Goal: Task Accomplishment & Management: Manage account settings

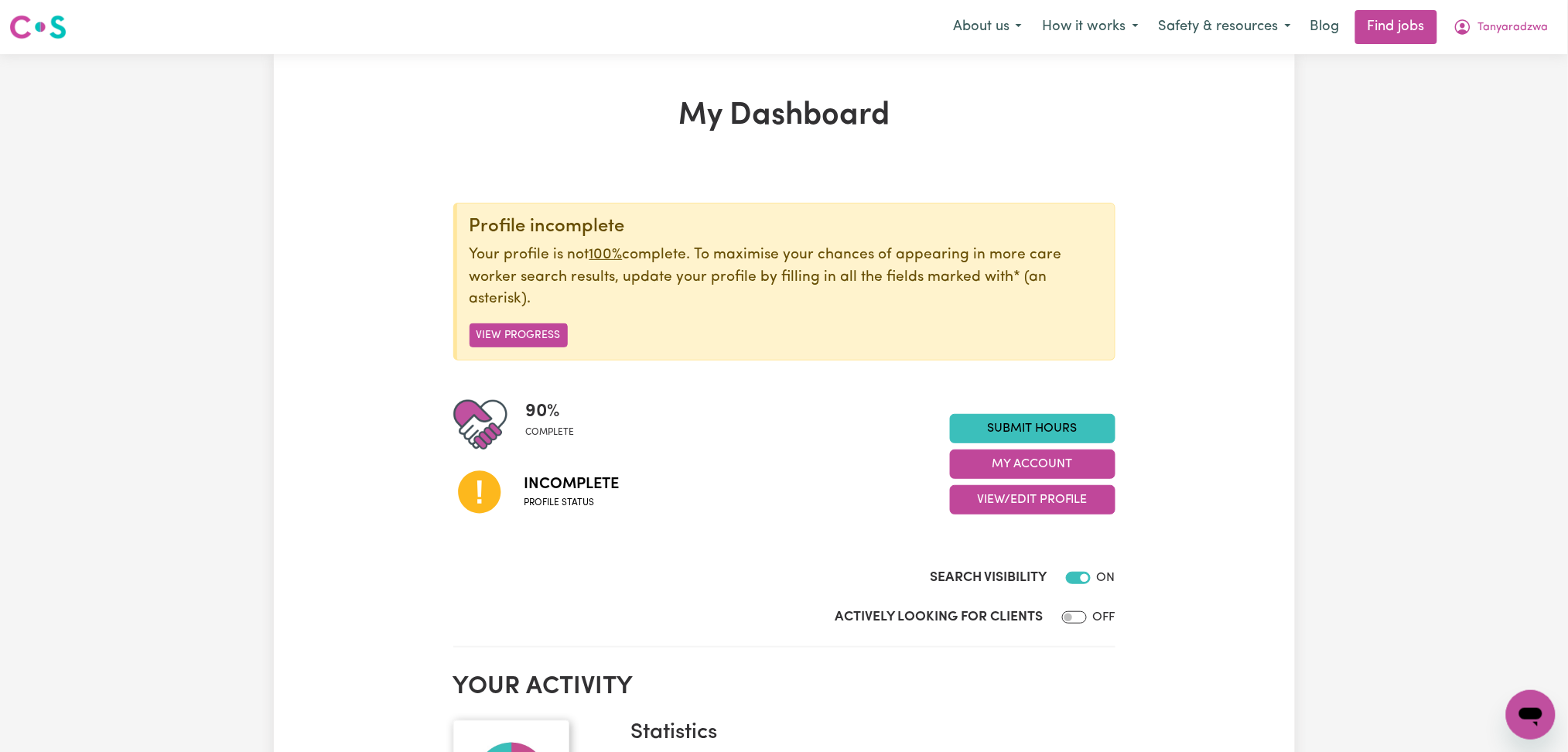
scroll to position [206, 0]
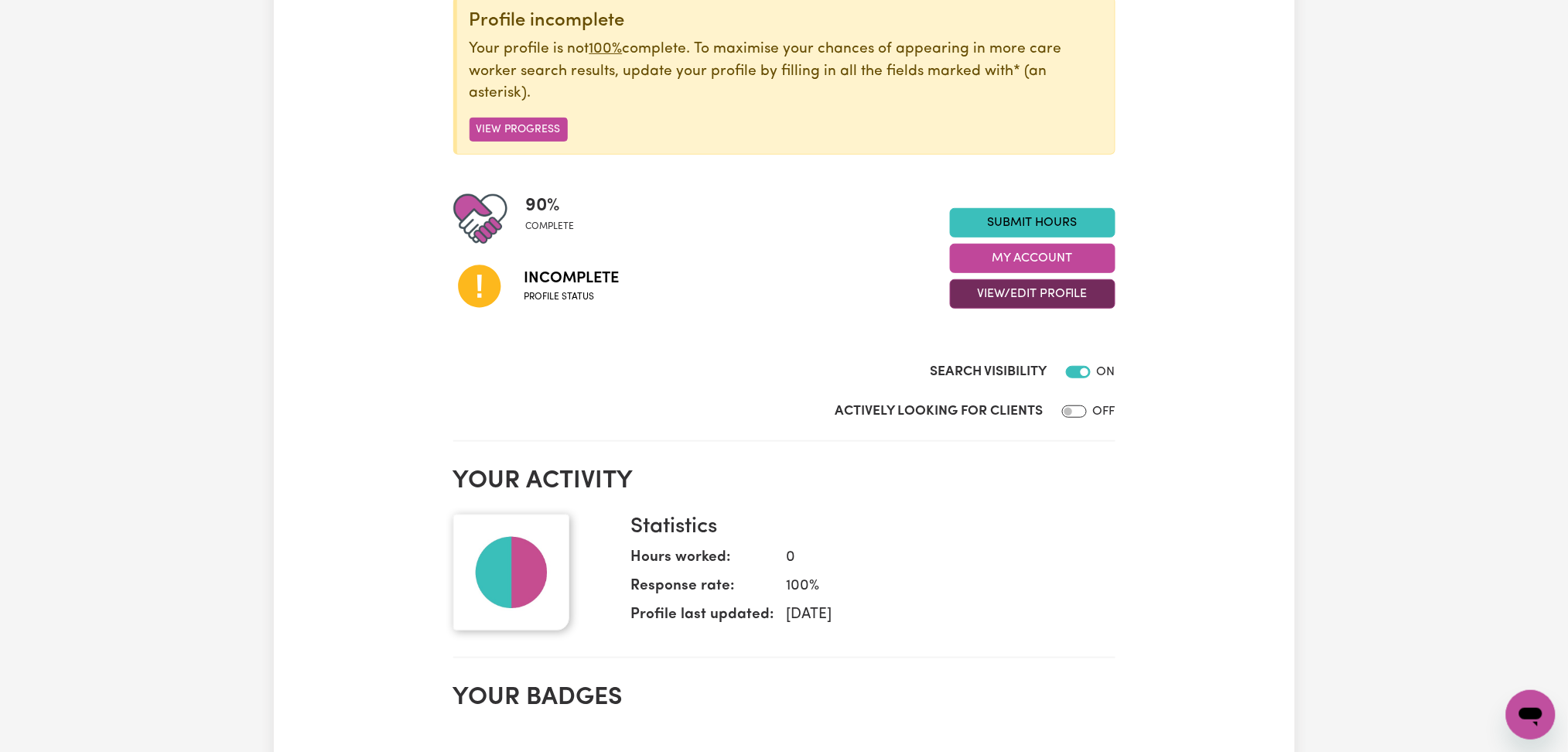
click at [1046, 308] on button "View/Edit Profile" at bounding box center [1032, 293] width 166 height 29
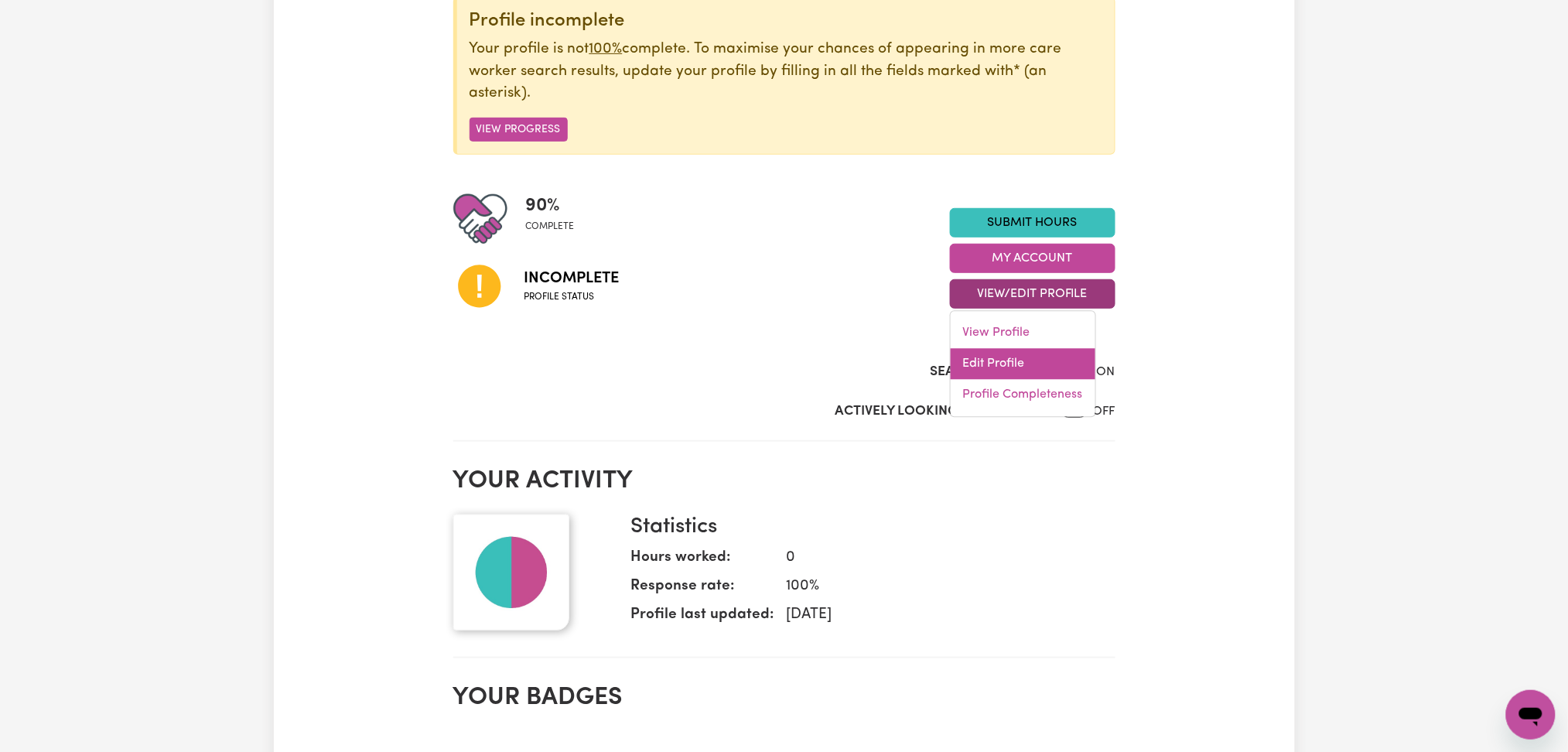
click at [1037, 355] on link "Edit Profile" at bounding box center [1023, 364] width 145 height 31
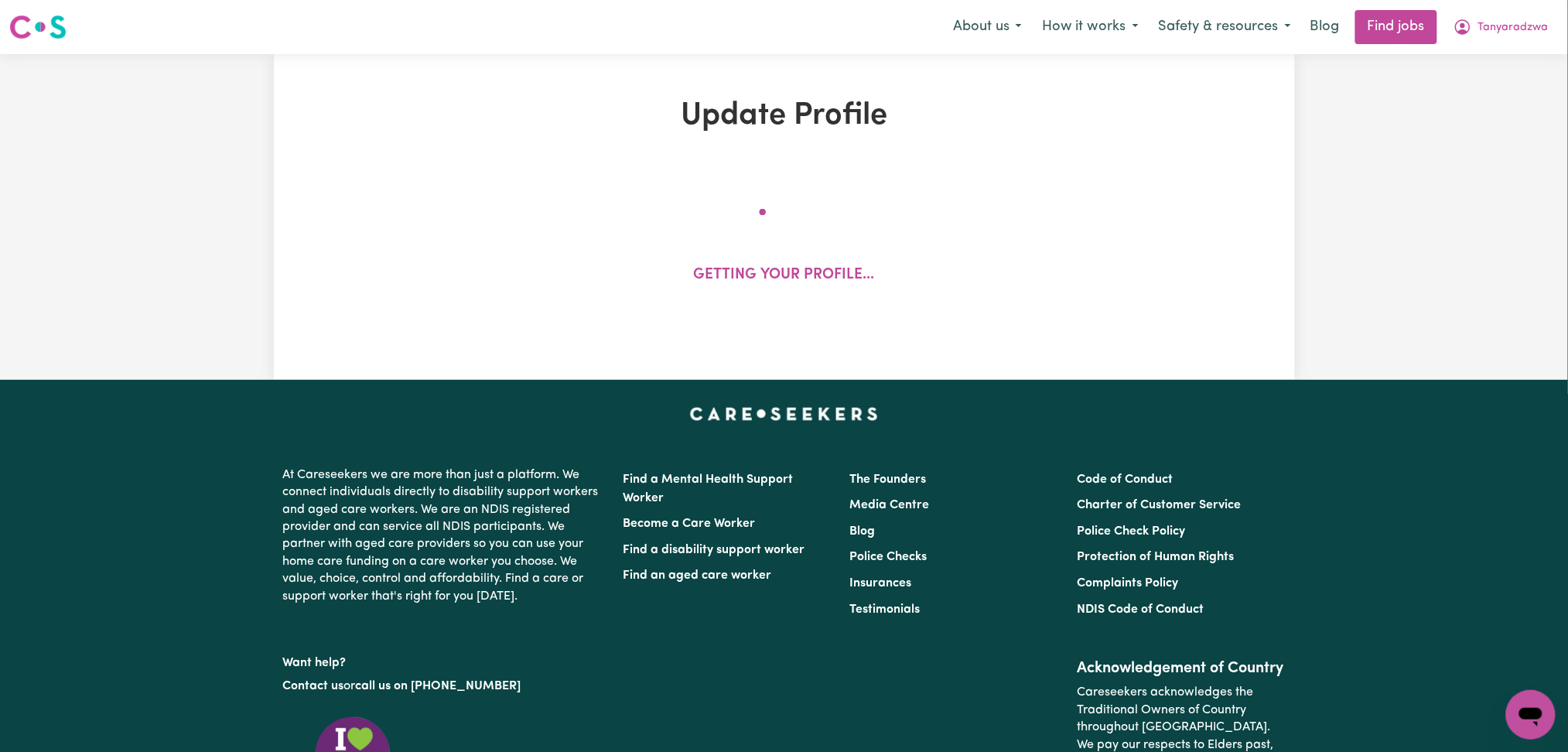
select select "[DEMOGRAPHIC_DATA]"
select select "Student Visa"
select select "Studying a healthcare related degree or qualification"
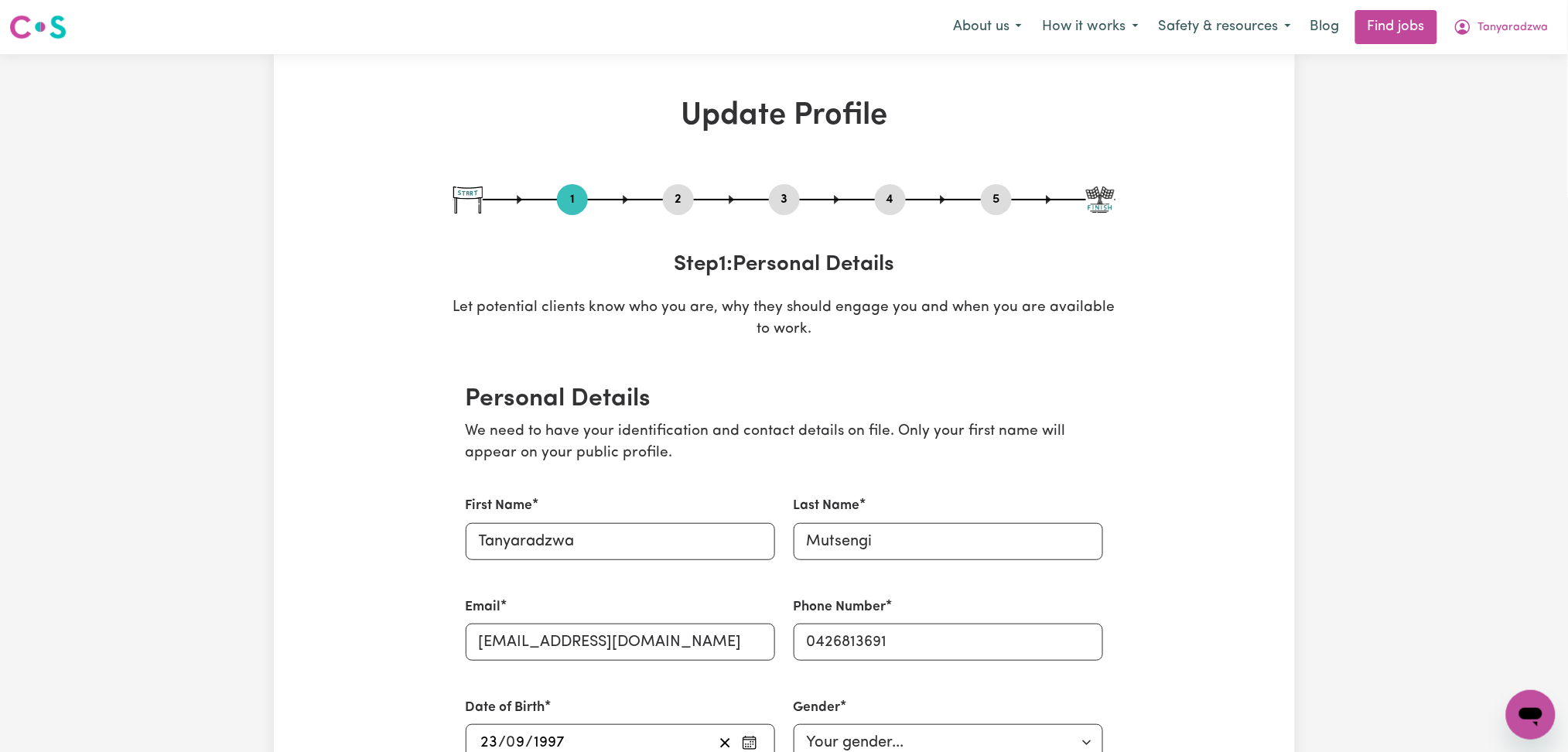
click at [671, 199] on button "2" at bounding box center [678, 199] width 31 height 20
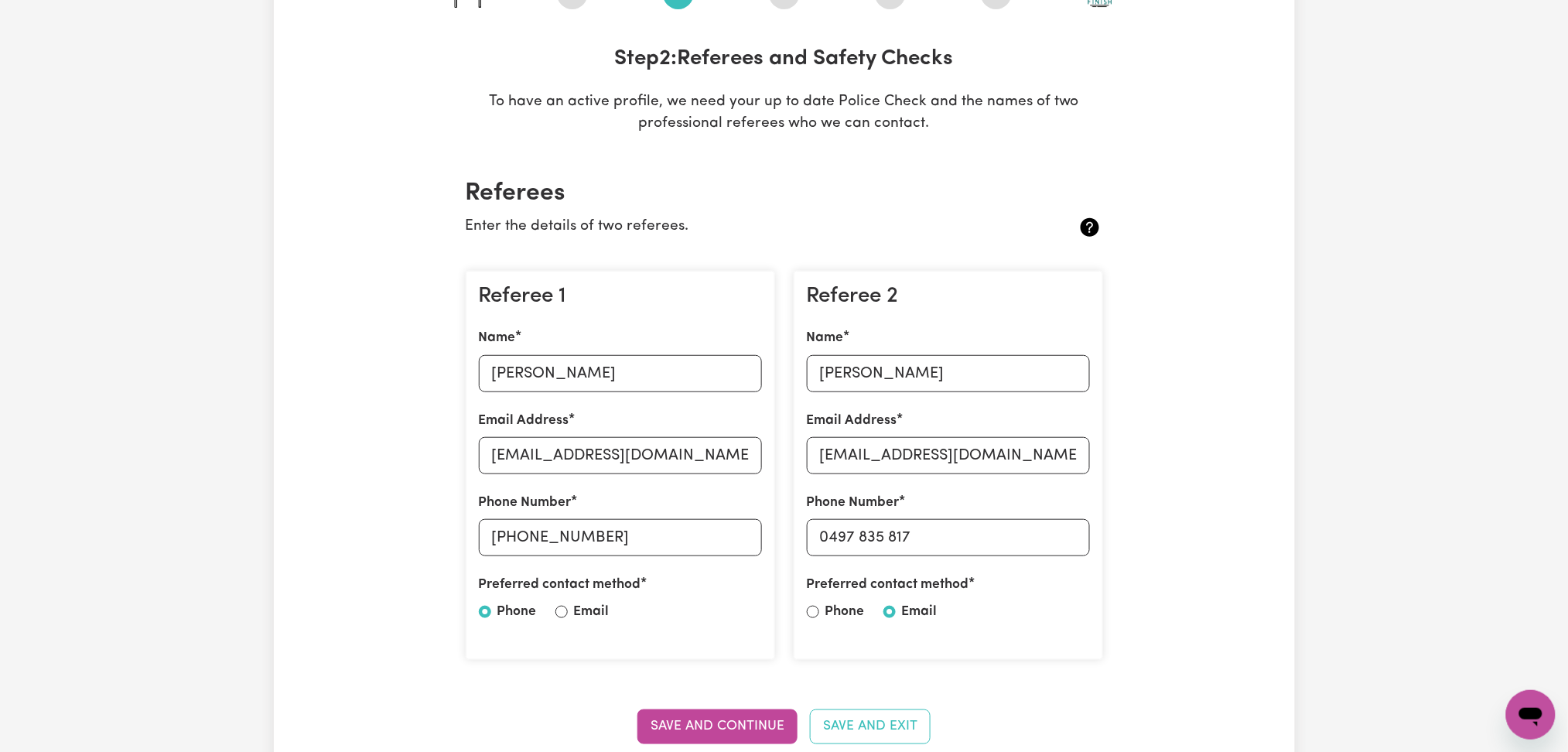
scroll to position [309, 0]
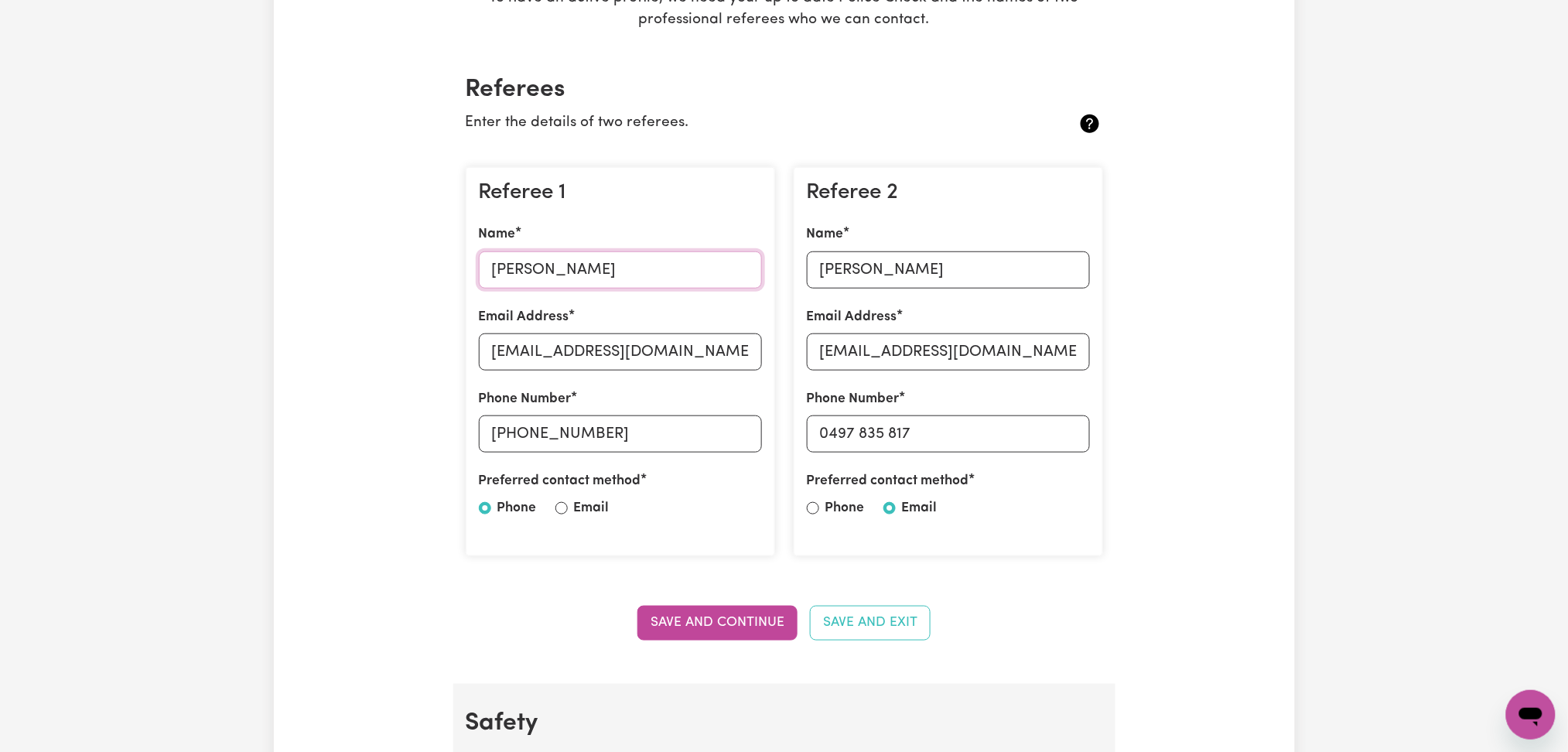
click at [565, 277] on input "[PERSON_NAME]" at bounding box center [620, 270] width 283 height 37
drag, startPoint x: 652, startPoint y: 335, endPoint x: 644, endPoint y: 348, distance: 15.3
click at [646, 343] on input "[EMAIL_ADDRESS][DOMAIN_NAME]" at bounding box center [620, 352] width 283 height 37
click at [644, 348] on input "[EMAIL_ADDRESS][DOMAIN_NAME]" at bounding box center [620, 352] width 283 height 37
click at [942, 257] on input "[PERSON_NAME]" at bounding box center [948, 270] width 283 height 37
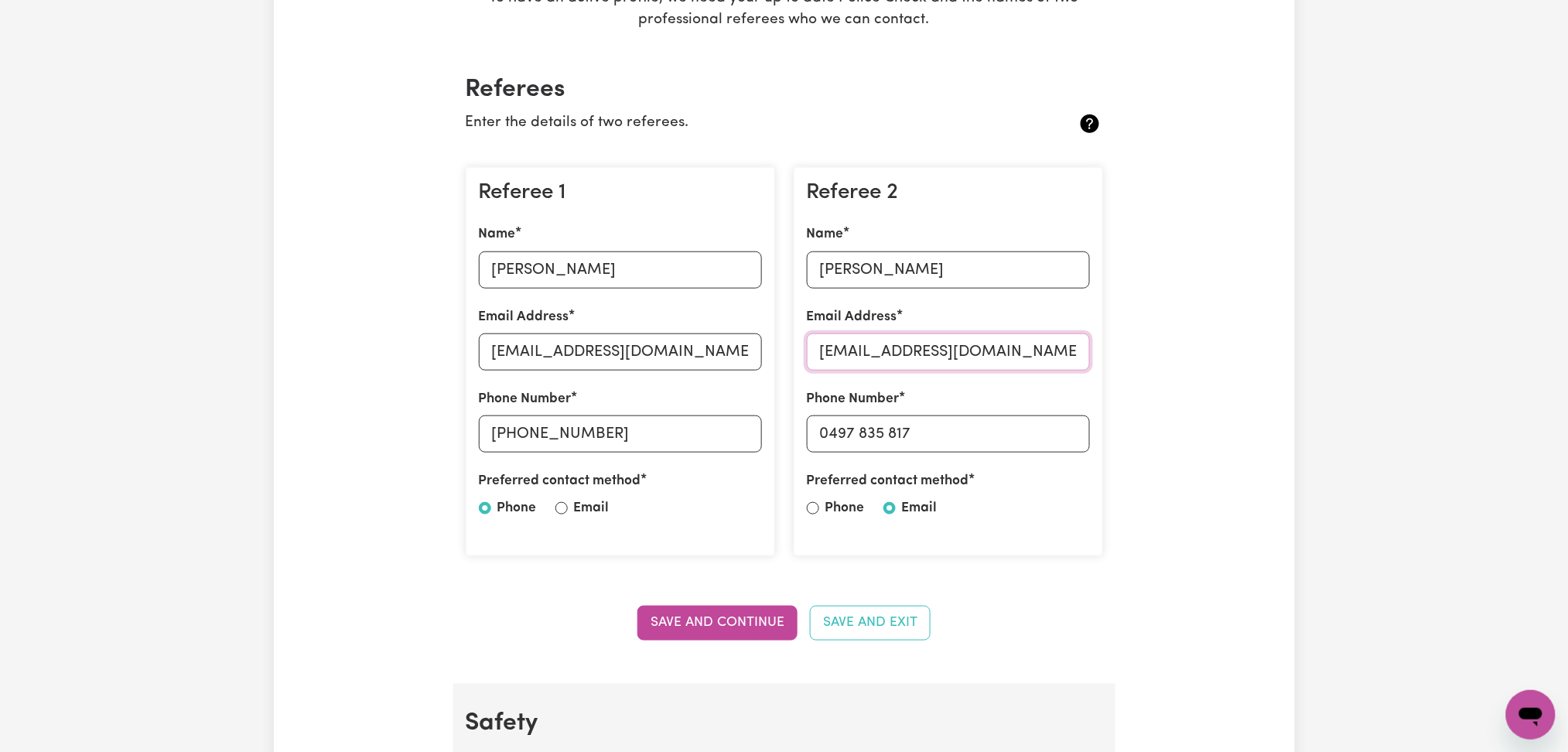
click at [912, 361] on input "[EMAIL_ADDRESS][DOMAIN_NAME]" at bounding box center [948, 352] width 283 height 37
drag, startPoint x: 828, startPoint y: 433, endPoint x: 1044, endPoint y: 426, distance: 216.1
click at [1044, 426] on input "0497 835 817" at bounding box center [948, 434] width 283 height 37
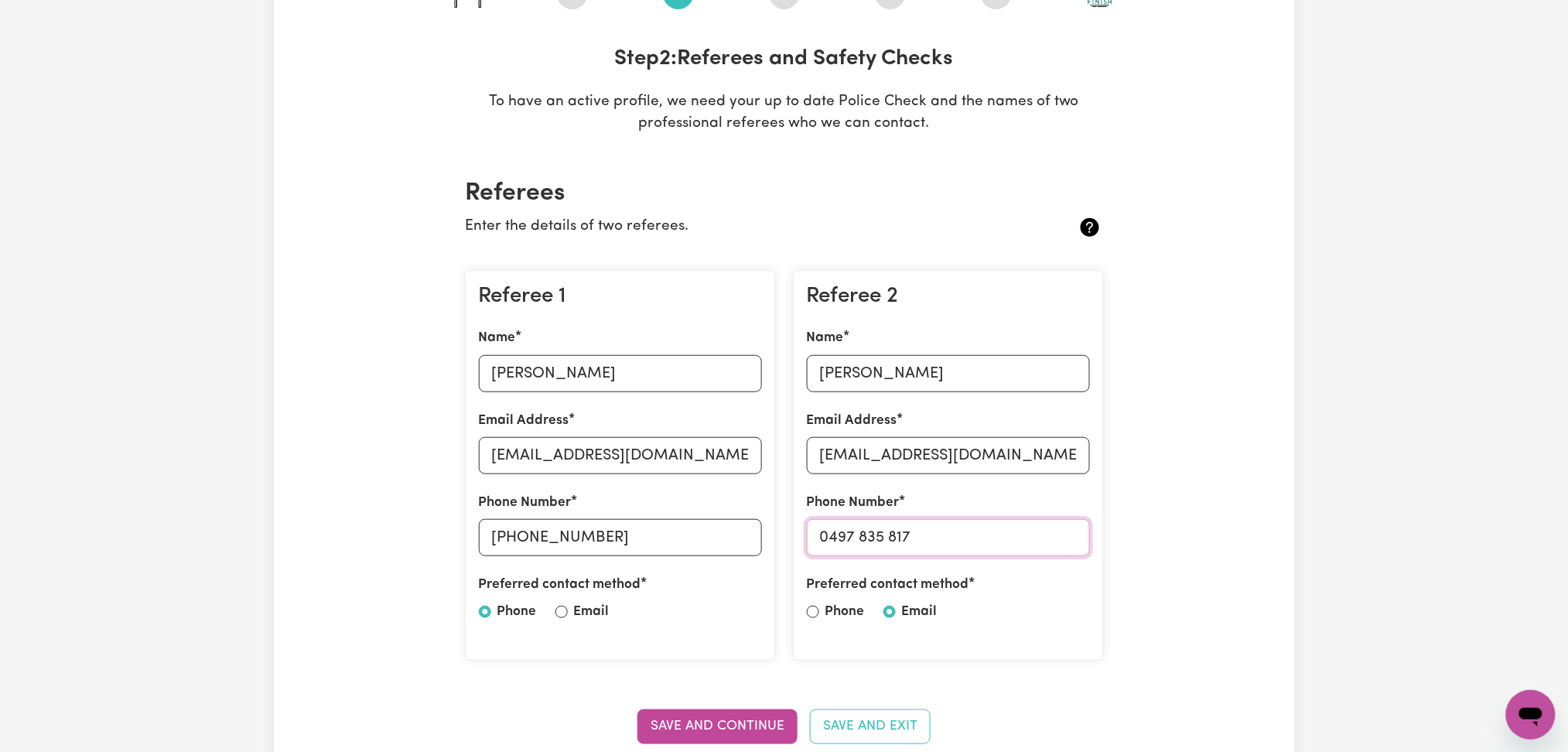
scroll to position [0, 0]
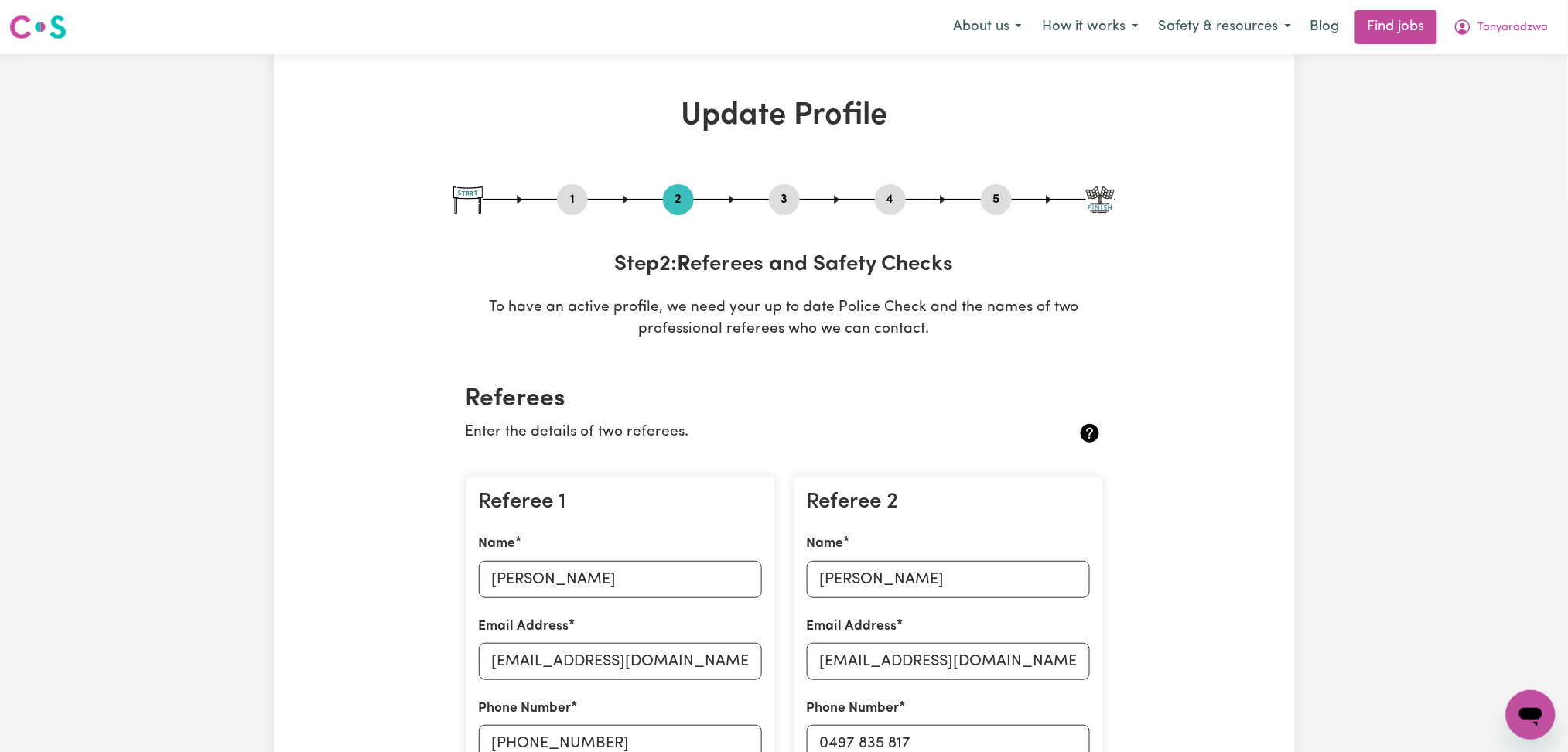
click at [888, 198] on button "4" at bounding box center [889, 199] width 31 height 20
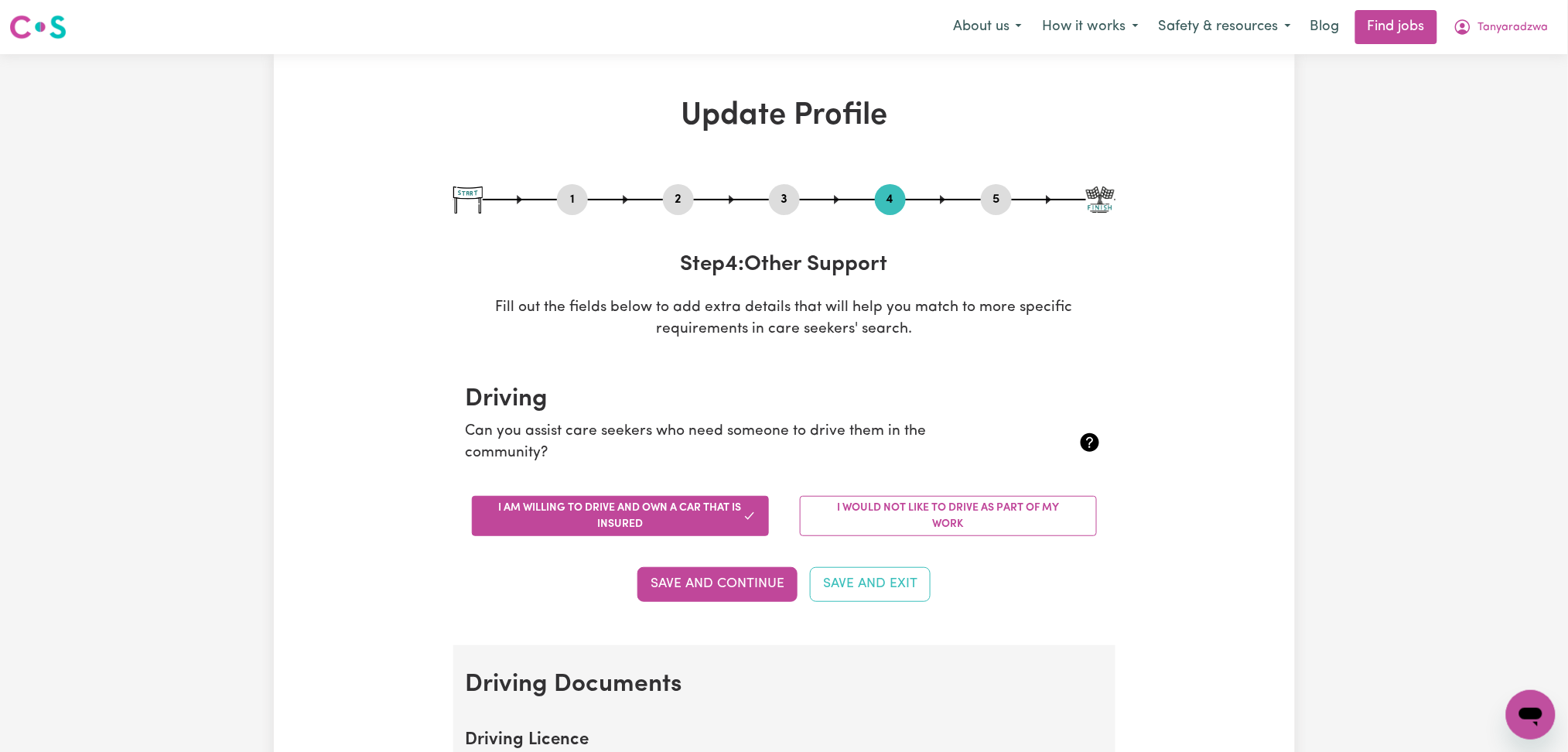
drag, startPoint x: 982, startPoint y: 199, endPoint x: 901, endPoint y: 288, distance: 120.3
click at [982, 200] on button "5" at bounding box center [996, 199] width 31 height 20
select select "I am providing services by being employed by an organisation"
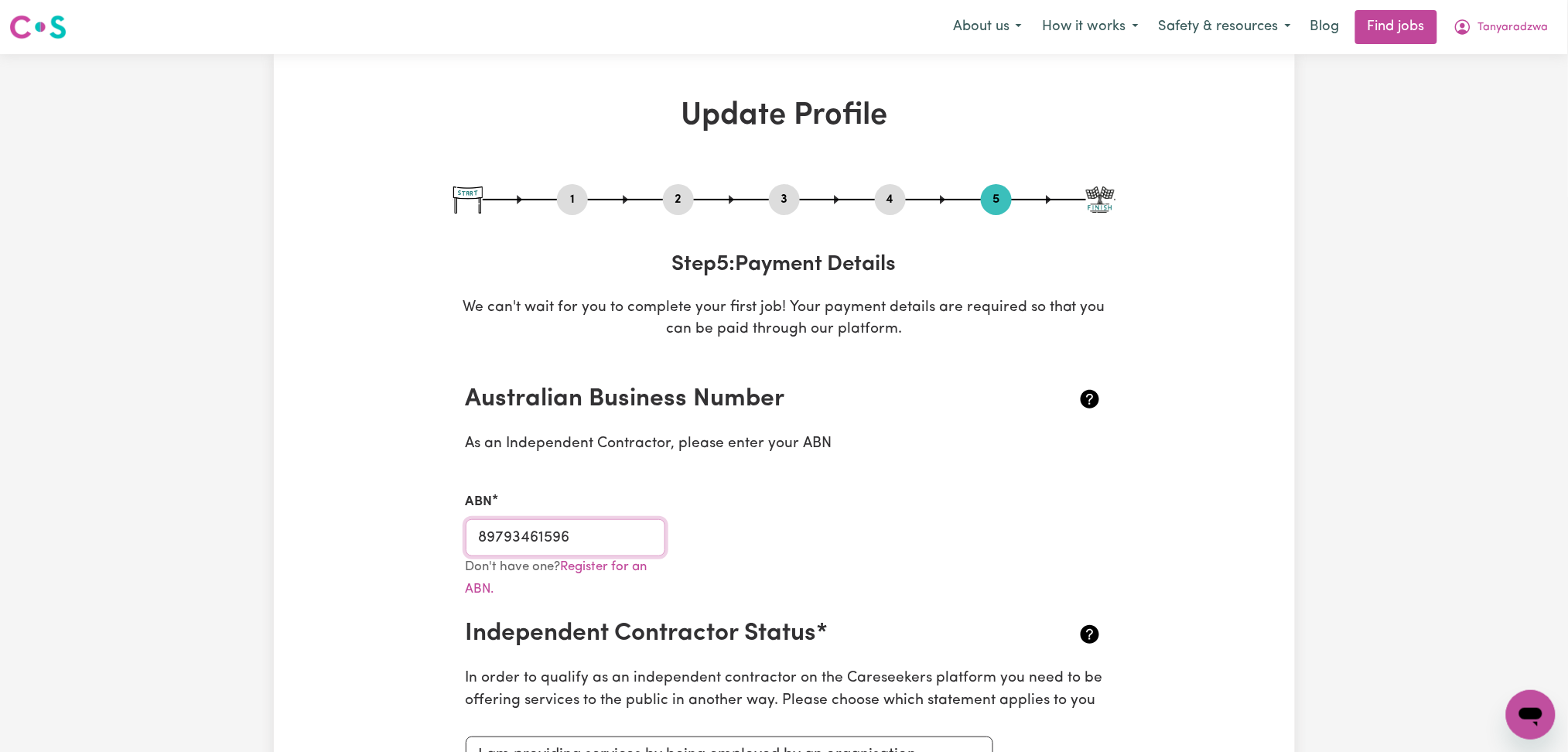
click at [607, 530] on input "89793461596" at bounding box center [565, 538] width 200 height 37
click at [1522, 15] on button "Tanyaradzwa" at bounding box center [1500, 26] width 115 height 33
click at [1483, 98] on link "My Dashboard" at bounding box center [1496, 89] width 122 height 29
